Goal: Information Seeking & Learning: Learn about a topic

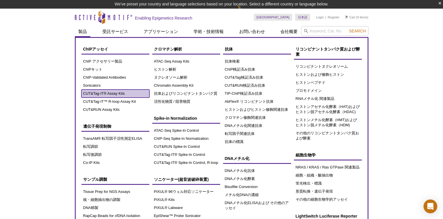
click at [102, 93] on link "CUT&Tag-IT® Assay Kits" at bounding box center [116, 94] width 68 height 8
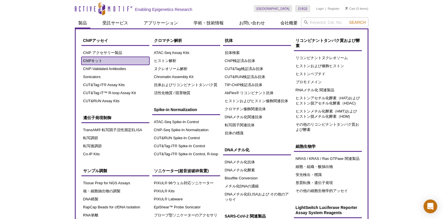
click at [97, 62] on link "ChIPキット" at bounding box center [116, 61] width 68 height 8
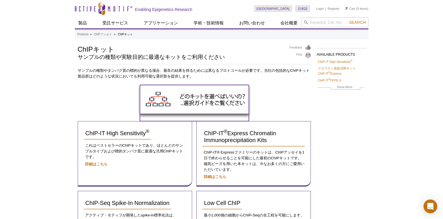
click at [197, 96] on img at bounding box center [194, 99] width 109 height 29
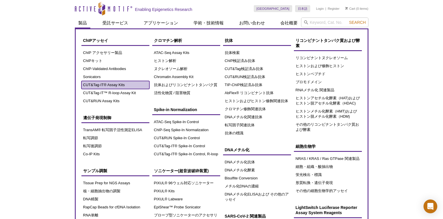
click at [117, 86] on link "CUT&Tag-IT® Assay Kits" at bounding box center [116, 85] width 68 height 8
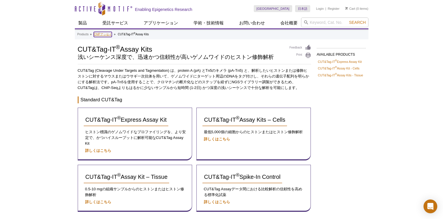
click at [100, 35] on link "ChIPアッセイ" at bounding box center [103, 34] width 18 height 5
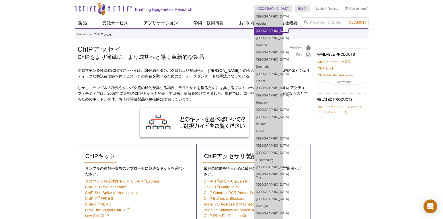
click at [283, 28] on link "[GEOGRAPHIC_DATA]" at bounding box center [268, 30] width 29 height 7
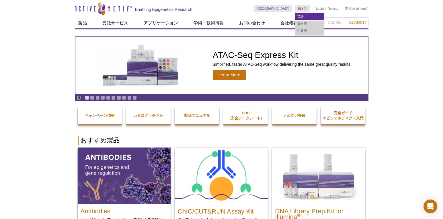
click at [304, 18] on link "英語" at bounding box center [310, 16] width 29 height 7
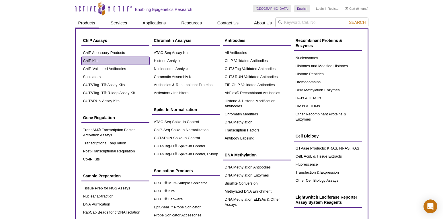
click at [96, 61] on link "ChIP Kits" at bounding box center [116, 61] width 68 height 8
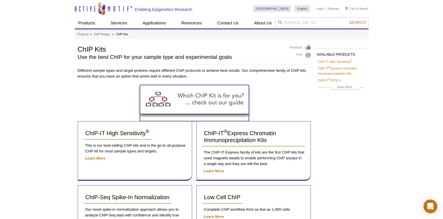
click at [215, 98] on img at bounding box center [194, 99] width 109 height 29
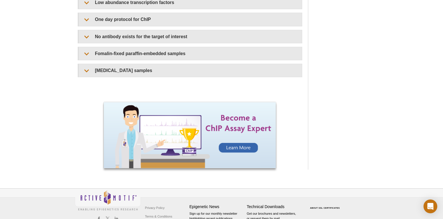
scroll to position [582, 0]
